Goal: Information Seeking & Learning: Learn about a topic

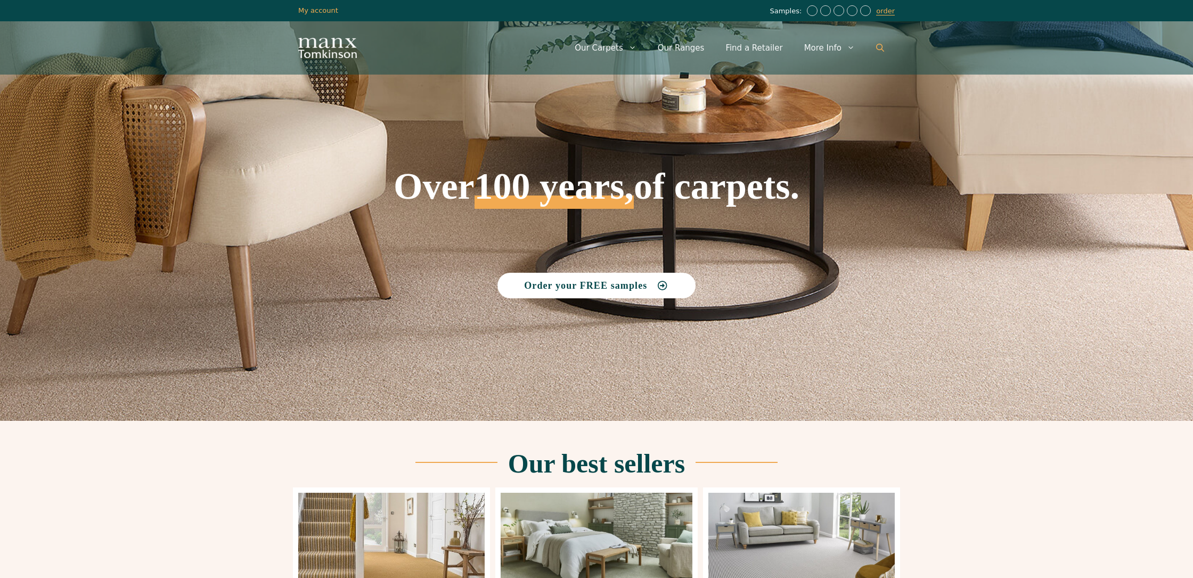
click at [878, 45] on icon "Open Search Bar" at bounding box center [880, 48] width 8 height 8
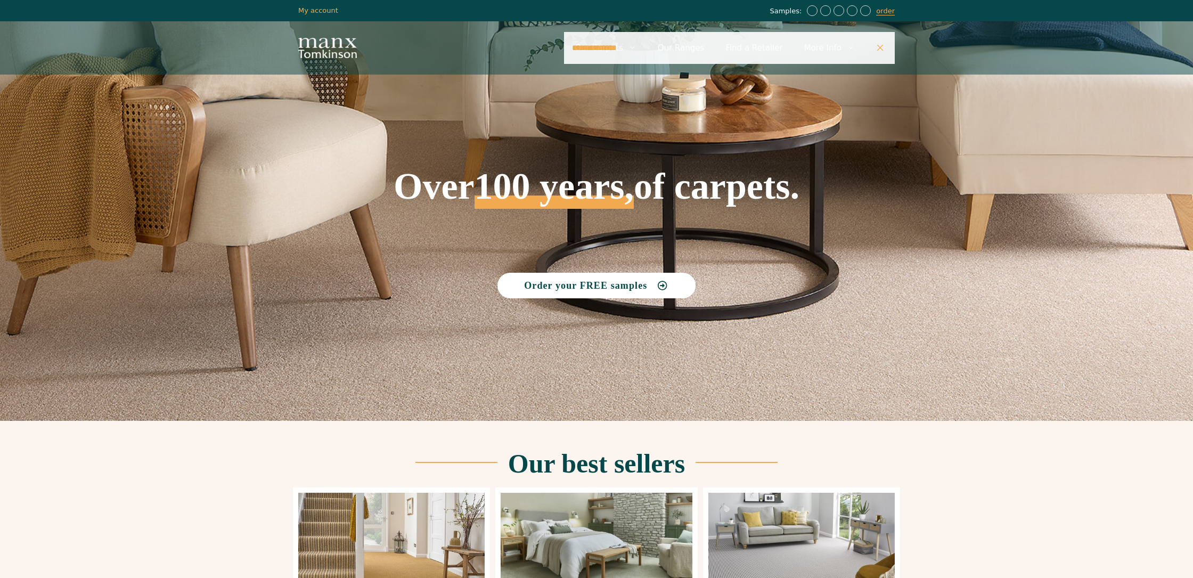
type input "**********"
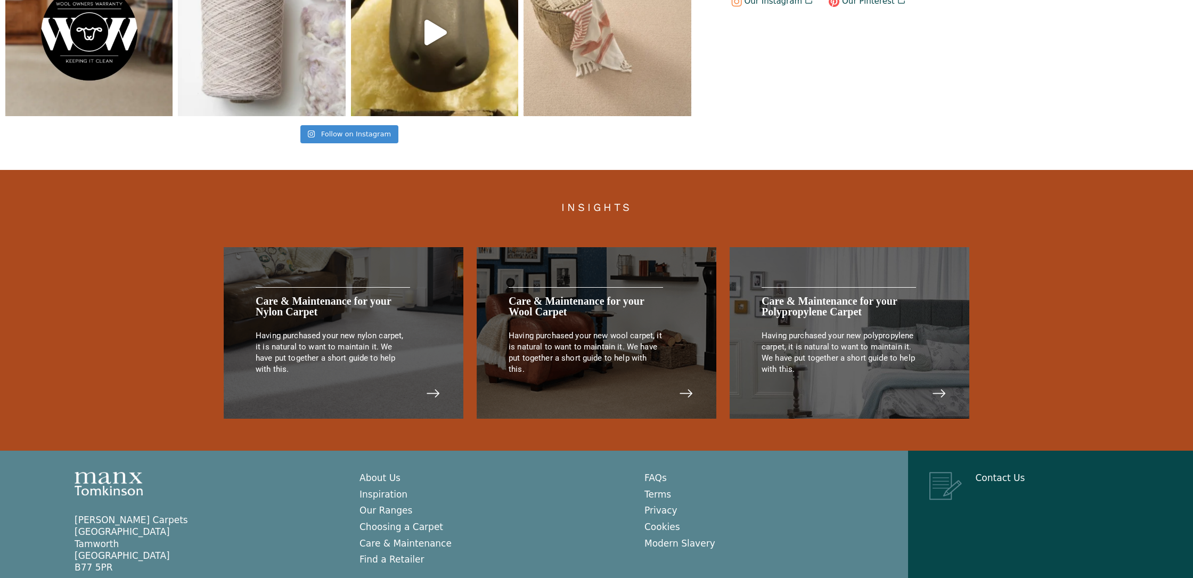
scroll to position [2138, 0]
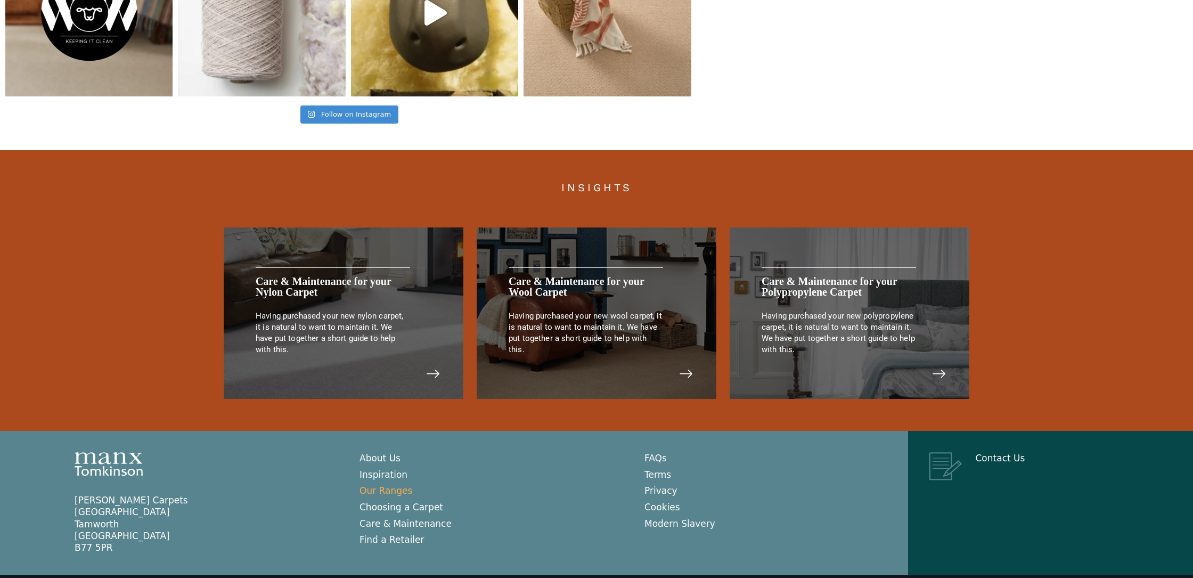
click at [382, 492] on link "Our Ranges" at bounding box center [386, 490] width 53 height 11
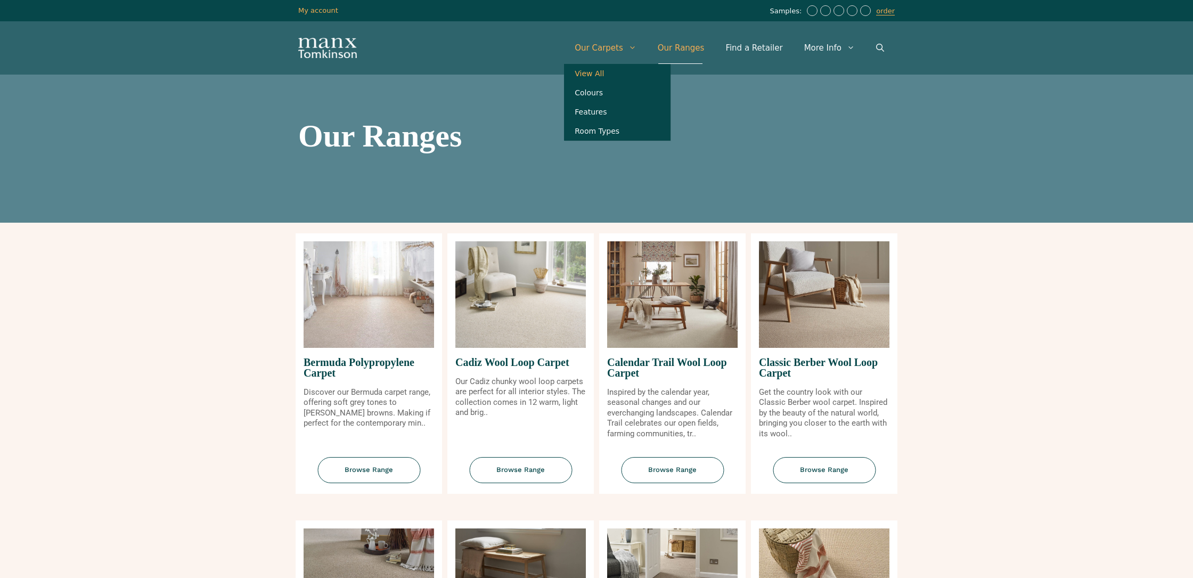
click at [605, 74] on link "View All" at bounding box center [617, 73] width 107 height 19
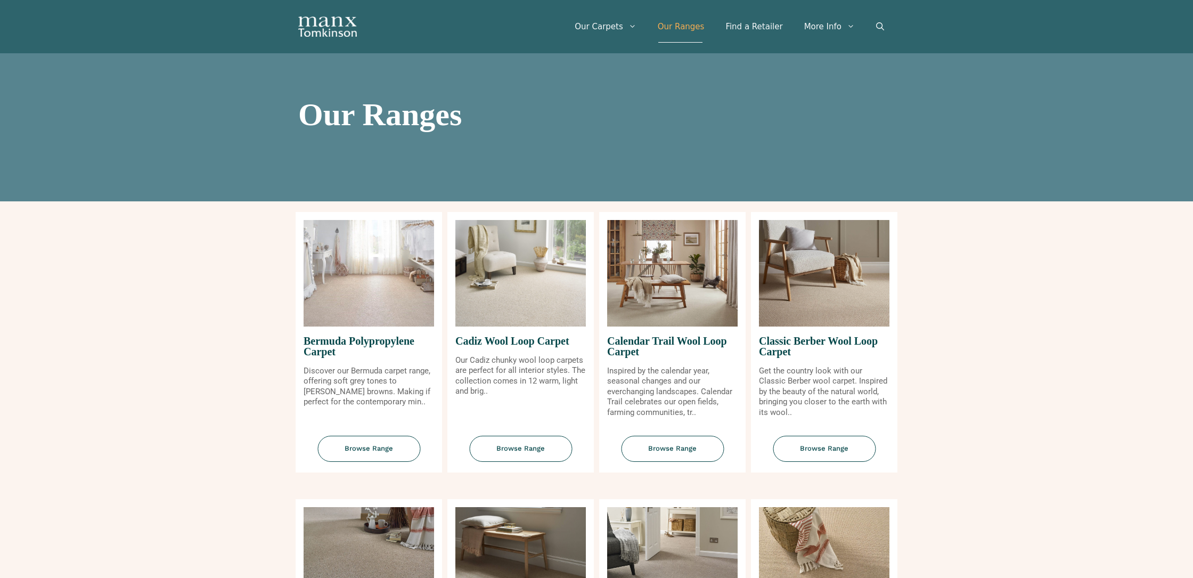
scroll to position [31, 0]
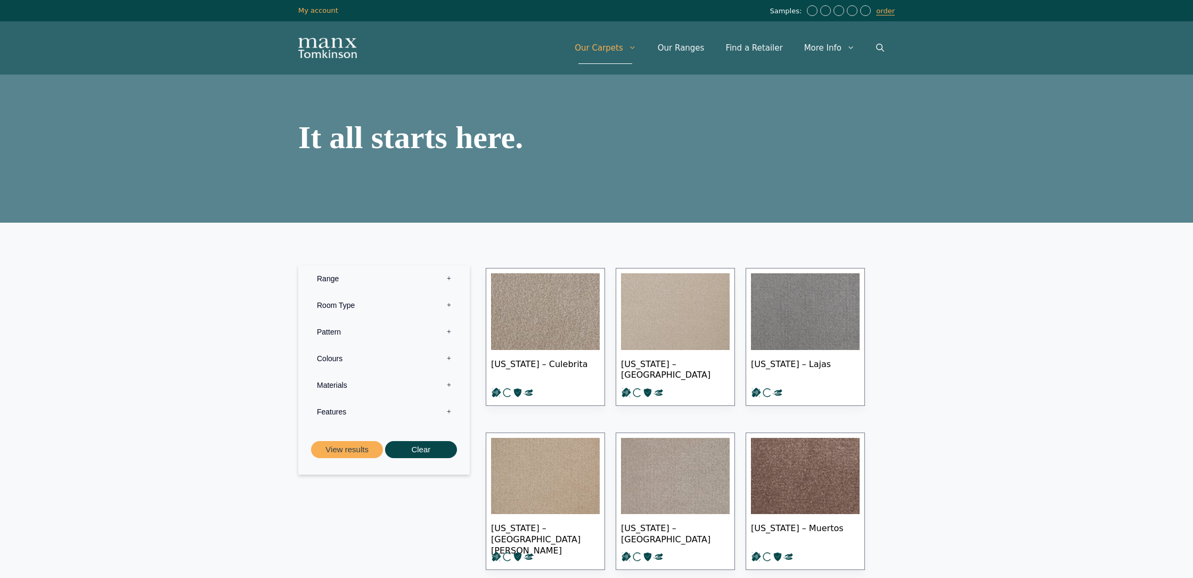
click at [330, 279] on label "Range 0" at bounding box center [384, 278] width 156 height 27
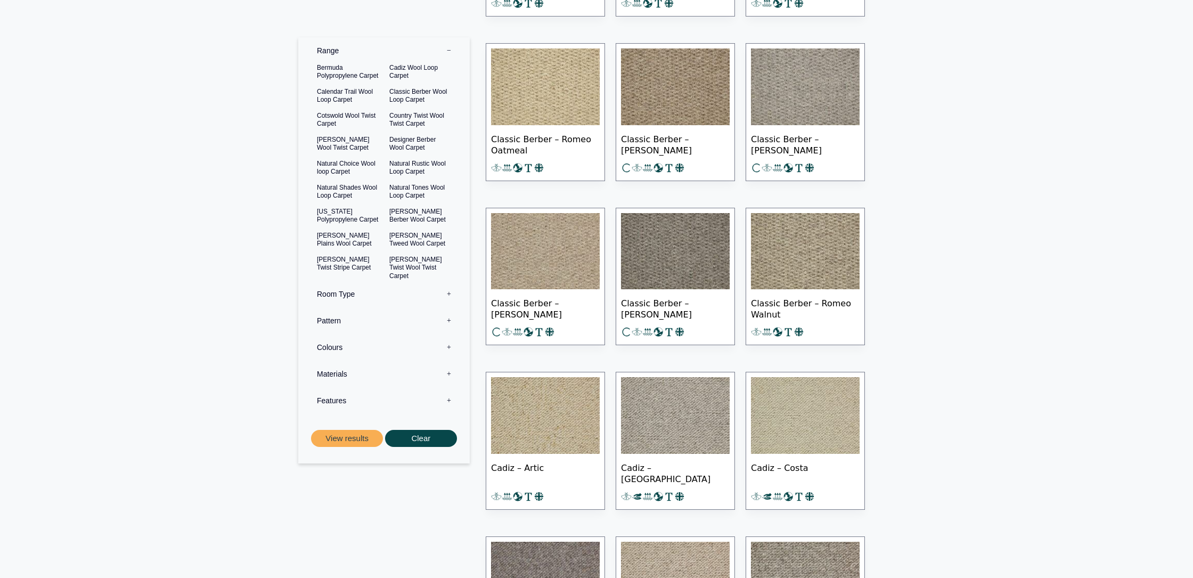
scroll to position [12722, 0]
